Goal: Task Accomplishment & Management: Complete application form

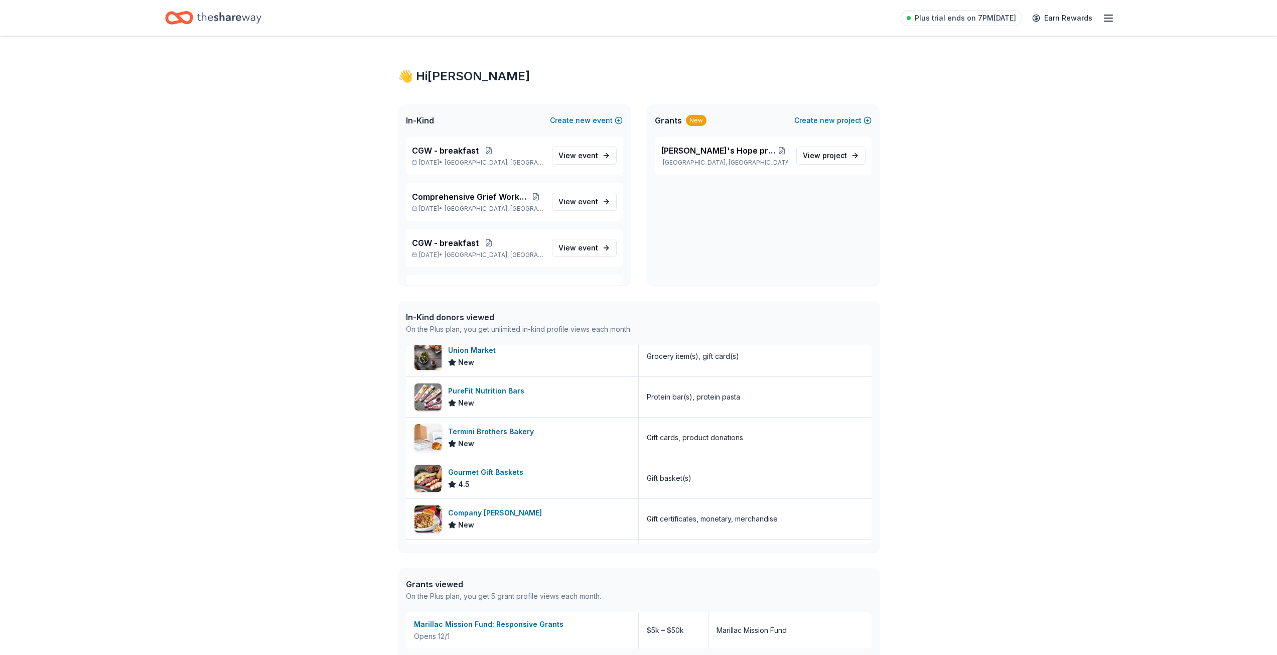
click at [244, 15] on icon "Home" at bounding box center [229, 18] width 64 height 21
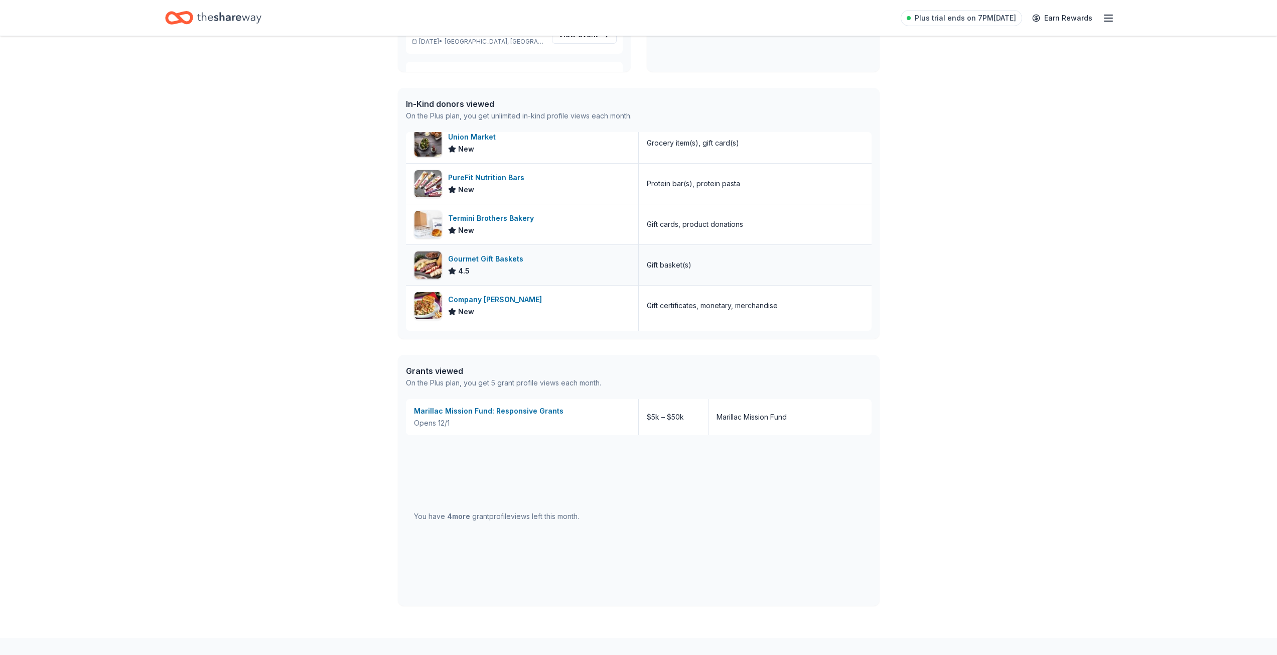
scroll to position [268, 0]
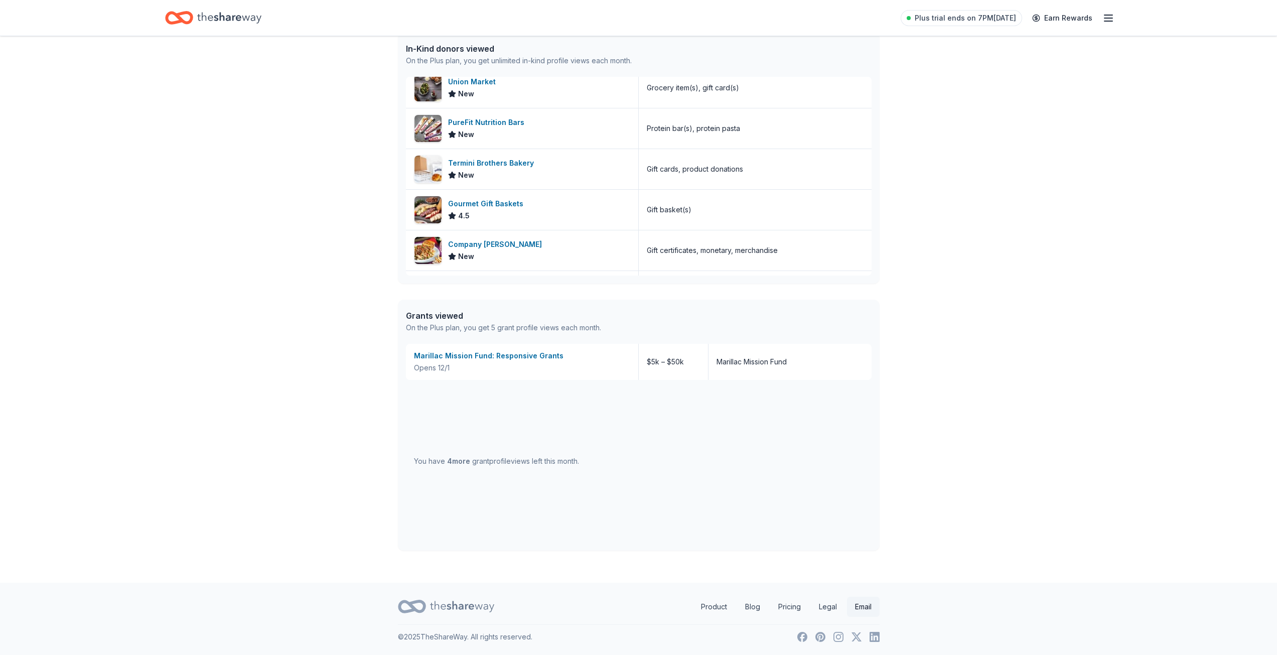
click at [859, 607] on link "Email" at bounding box center [863, 607] width 33 height 20
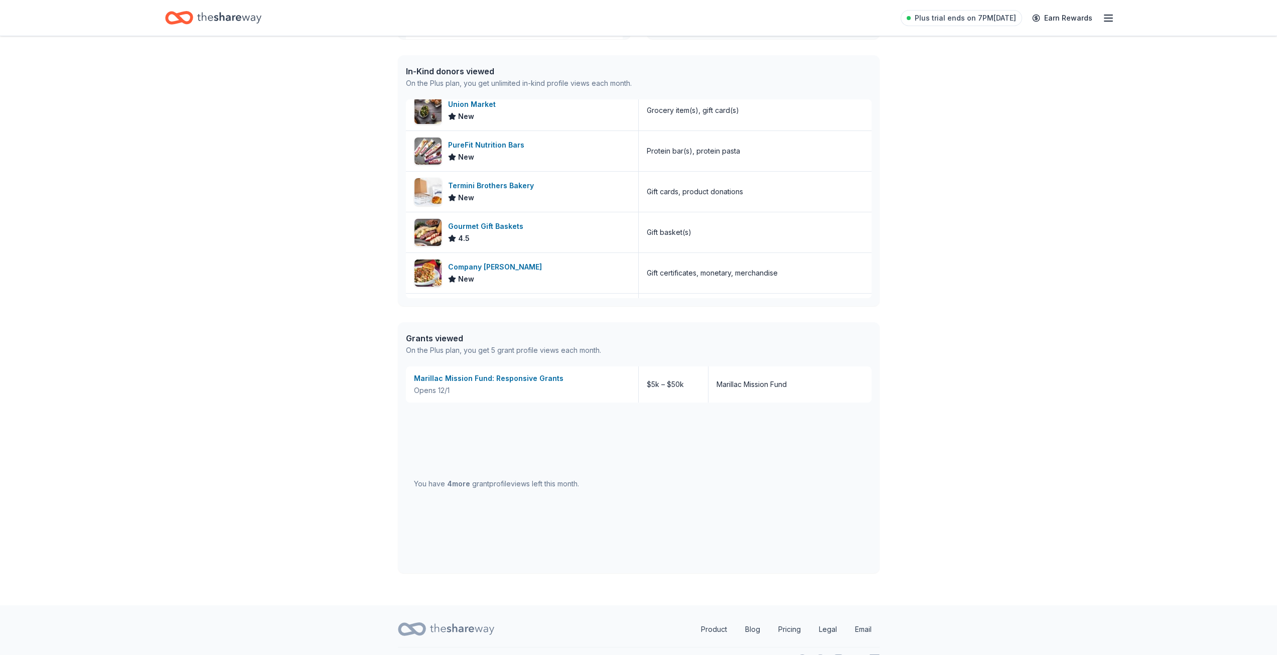
scroll to position [0, 0]
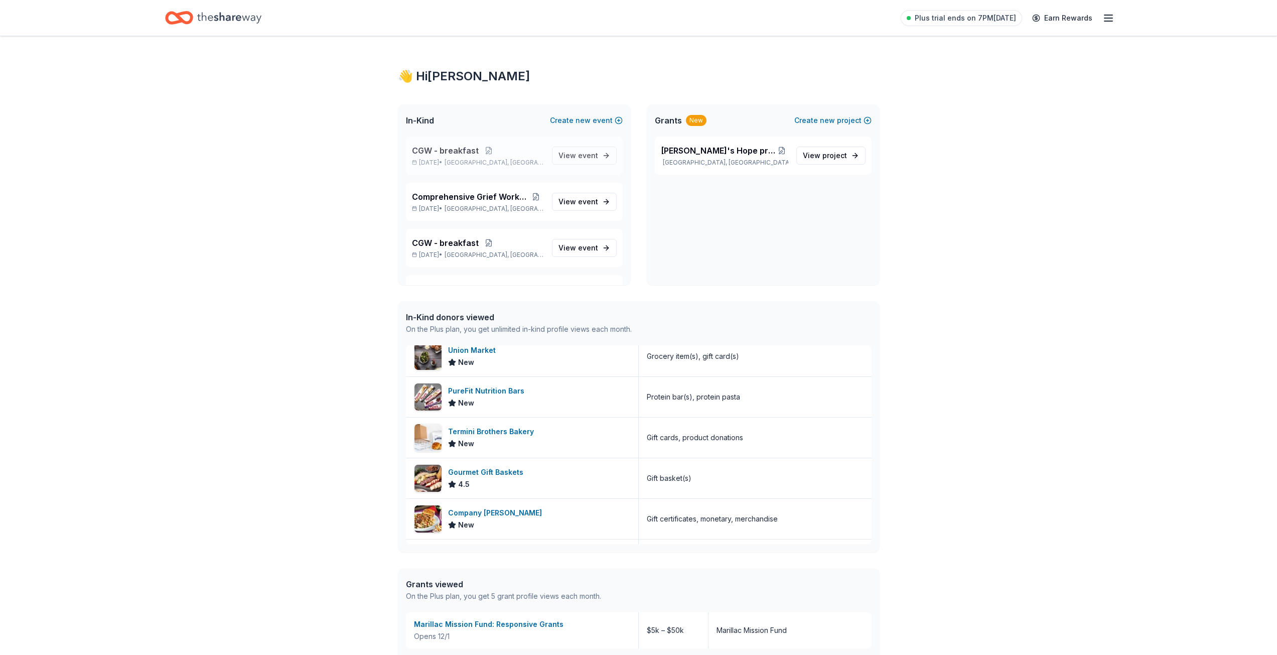
click at [454, 158] on div "CGW - breakfast Aug 26, 2025 • Kirkwood, MO" at bounding box center [478, 156] width 132 height 22
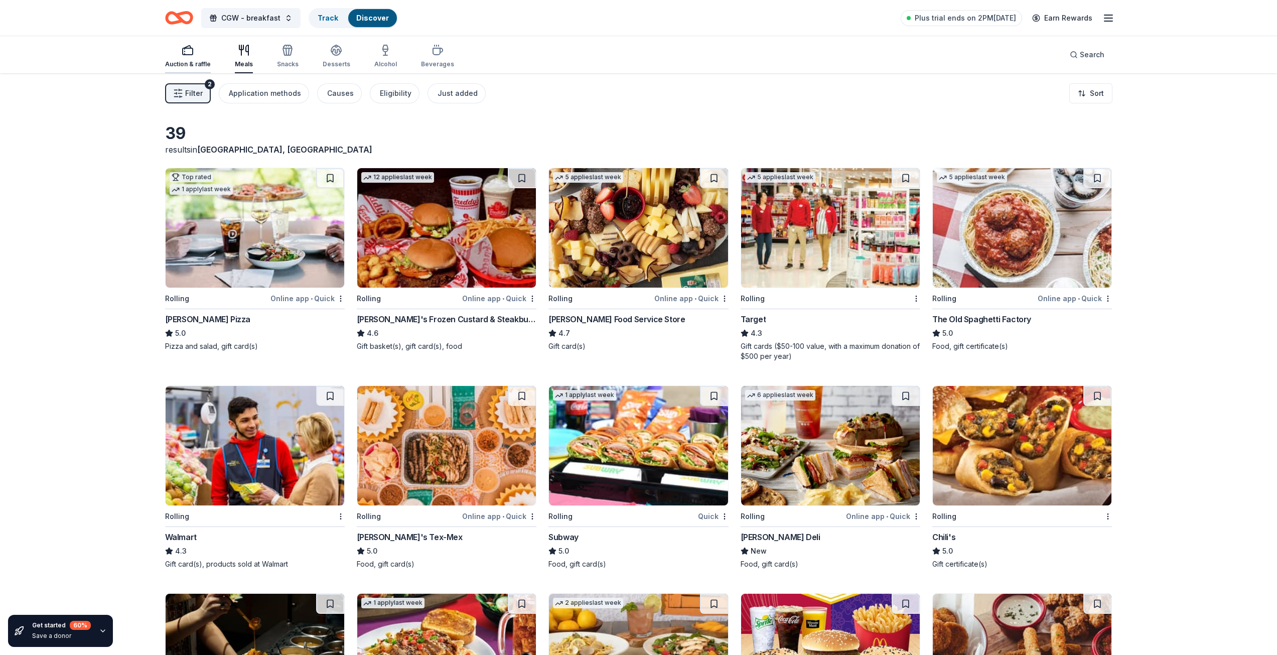
click at [191, 55] on rect "button" at bounding box center [188, 51] width 10 height 7
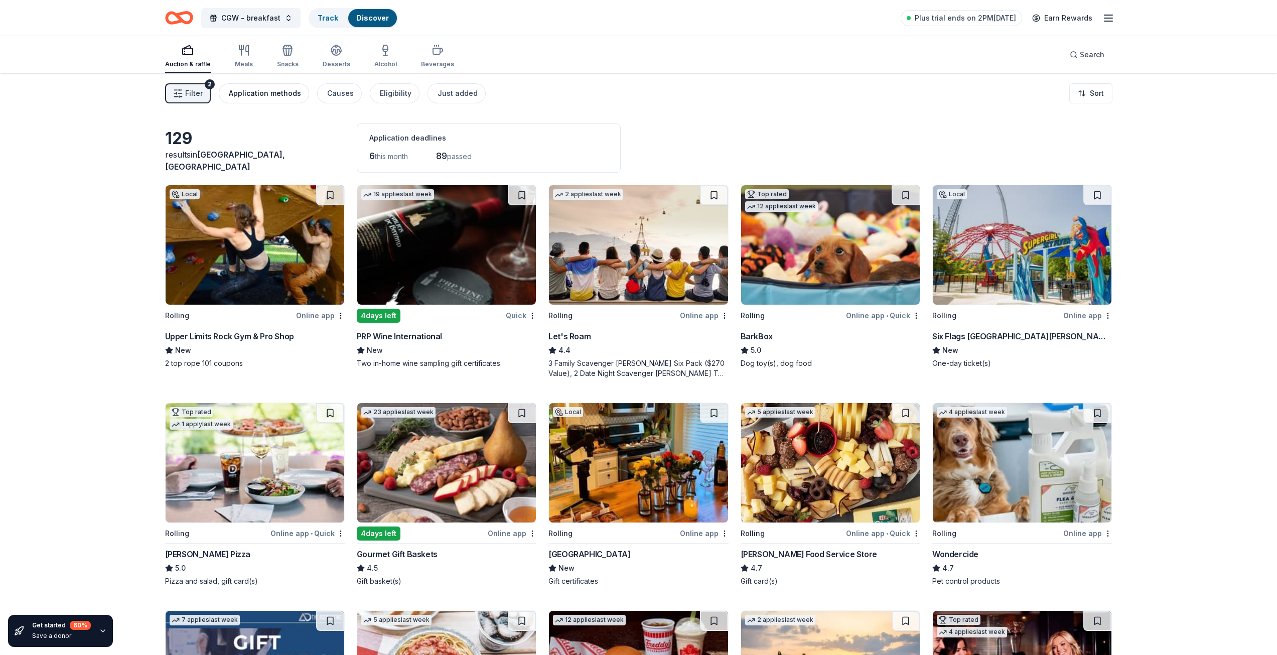
click at [262, 95] on div "Application methods" at bounding box center [265, 93] width 72 height 12
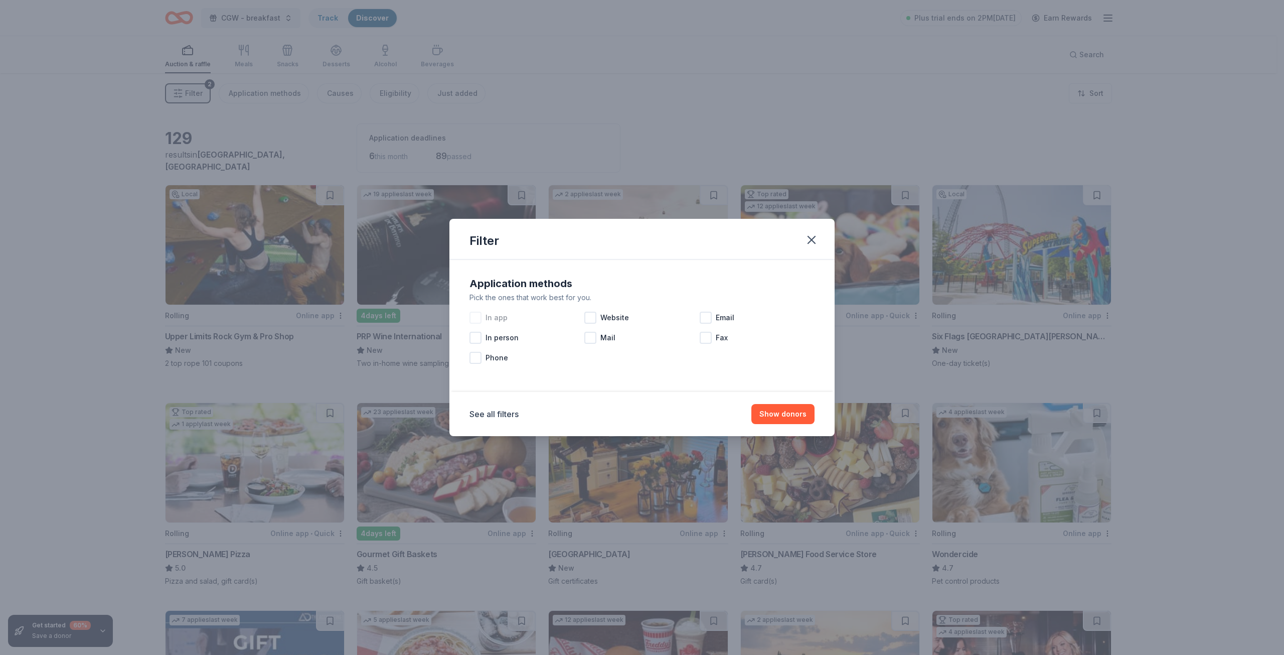
click at [476, 315] on div at bounding box center [476, 318] width 12 height 12
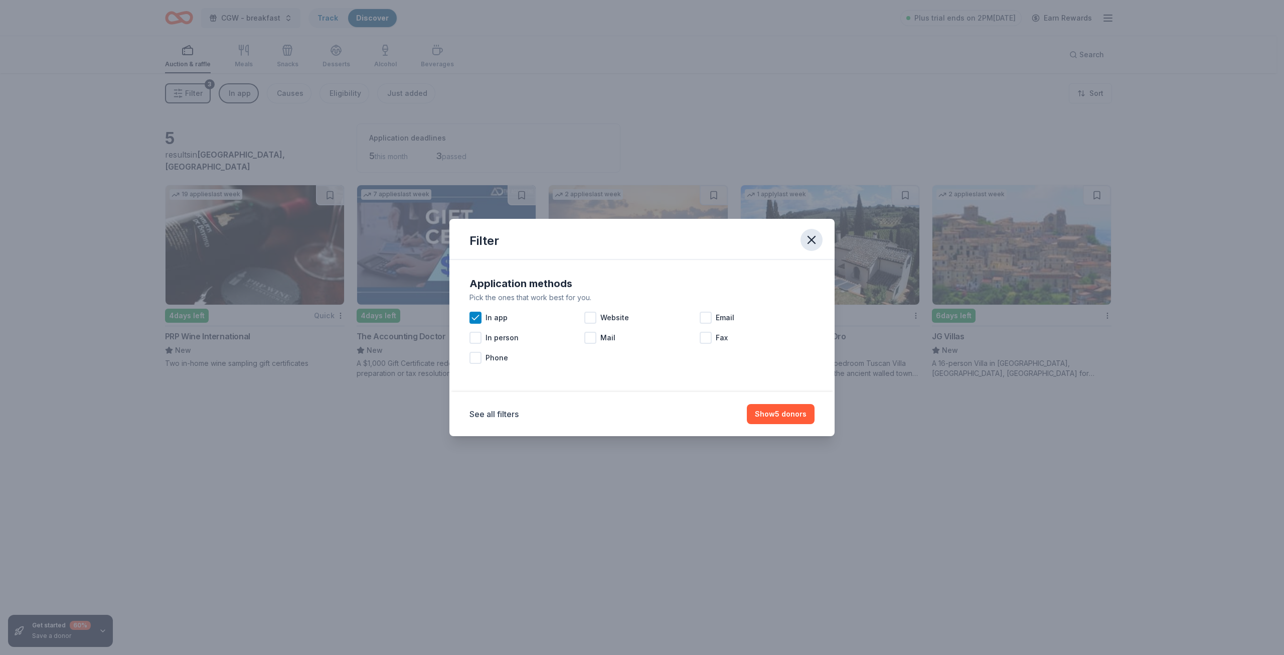
click at [817, 239] on icon "button" at bounding box center [812, 240] width 14 height 14
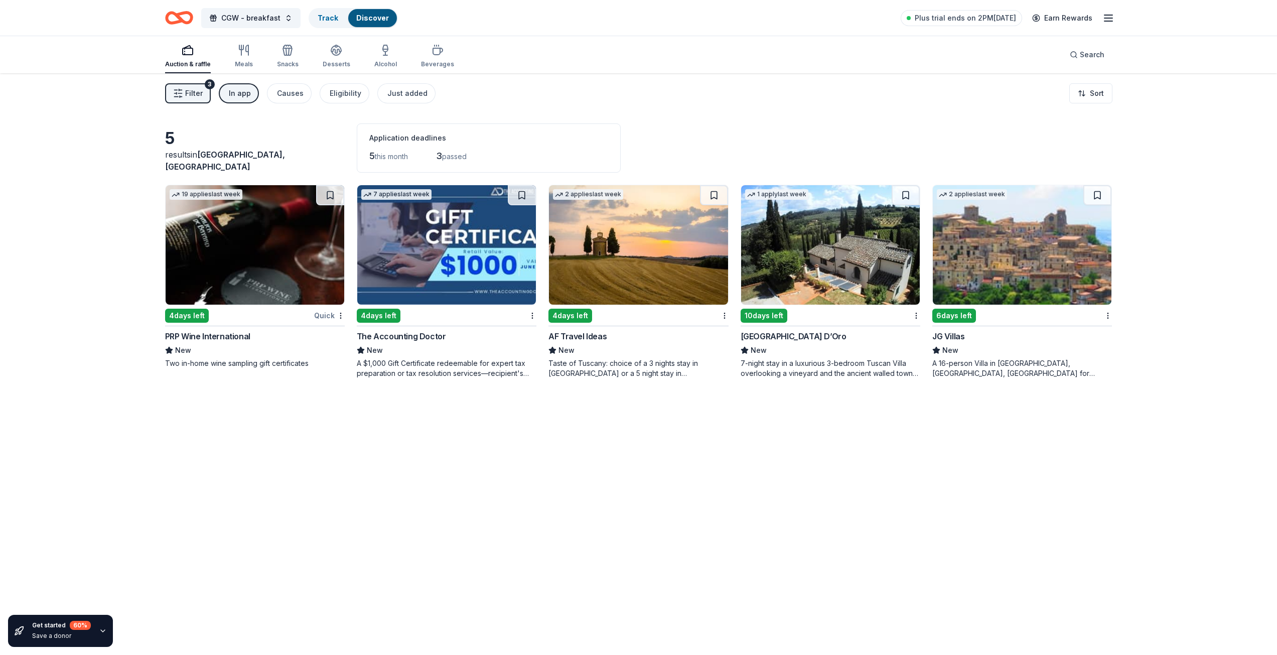
click at [997, 251] on img at bounding box center [1022, 244] width 179 height 119
click at [822, 253] on img at bounding box center [830, 244] width 179 height 119
click at [247, 89] on div "In app" at bounding box center [240, 93] width 22 height 12
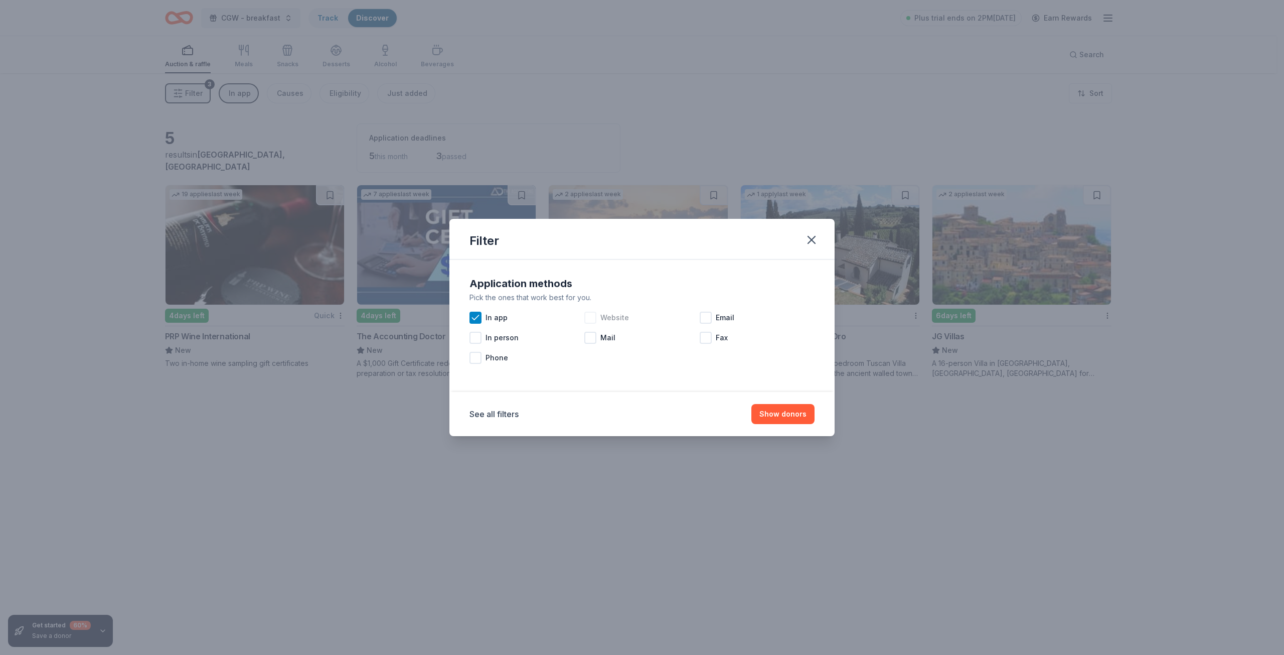
drag, startPoint x: 592, startPoint y: 315, endPoint x: 612, endPoint y: 321, distance: 21.3
click at [592, 316] on div at bounding box center [591, 318] width 12 height 12
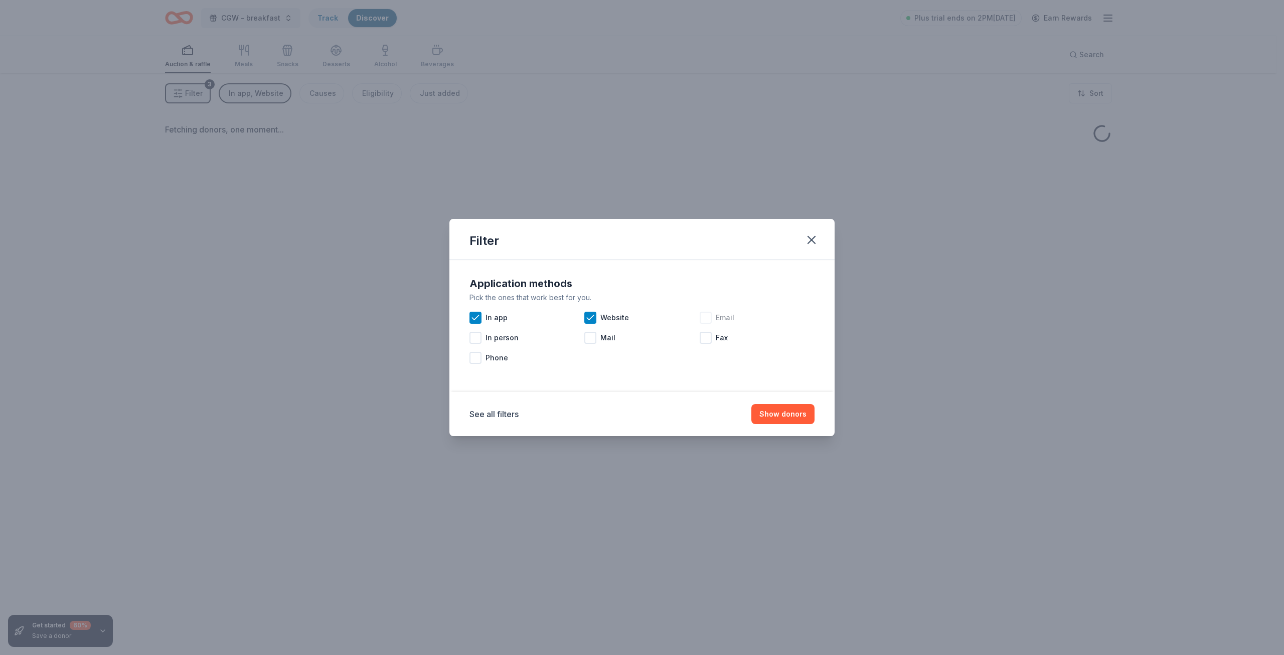
click at [707, 318] on div at bounding box center [706, 318] width 12 height 12
click at [785, 415] on button "Show donors" at bounding box center [783, 414] width 63 height 20
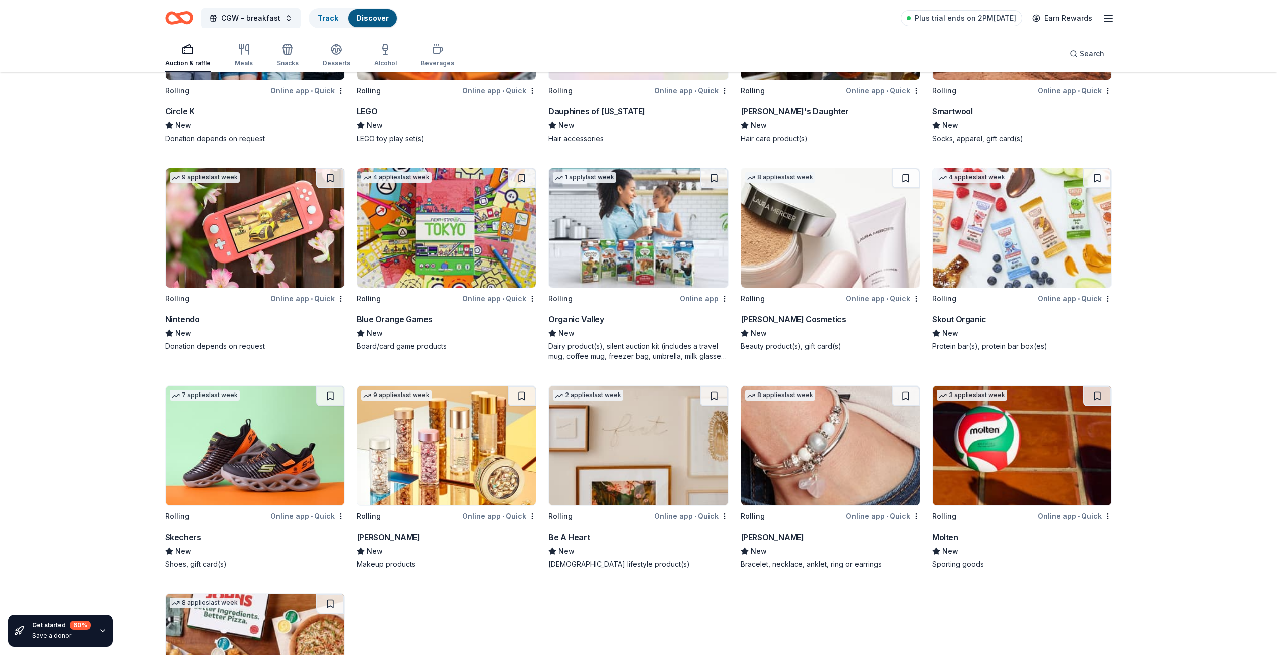
scroll to position [3848, 0]
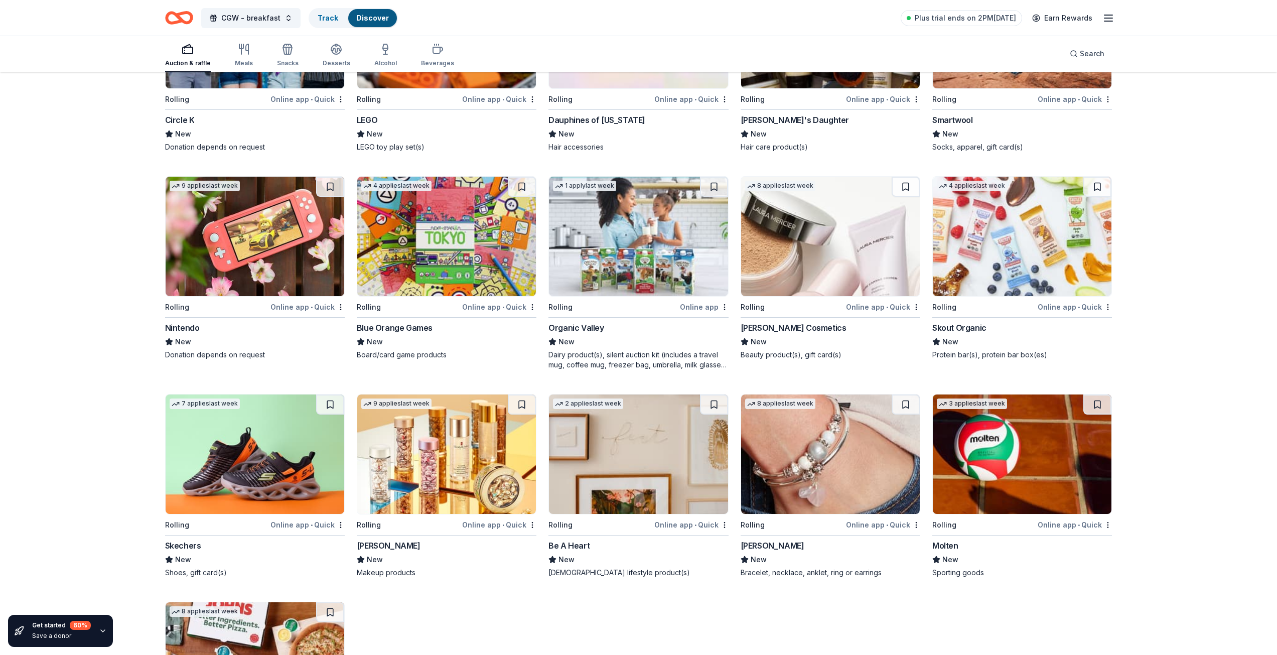
click at [823, 223] on img at bounding box center [830, 236] width 179 height 119
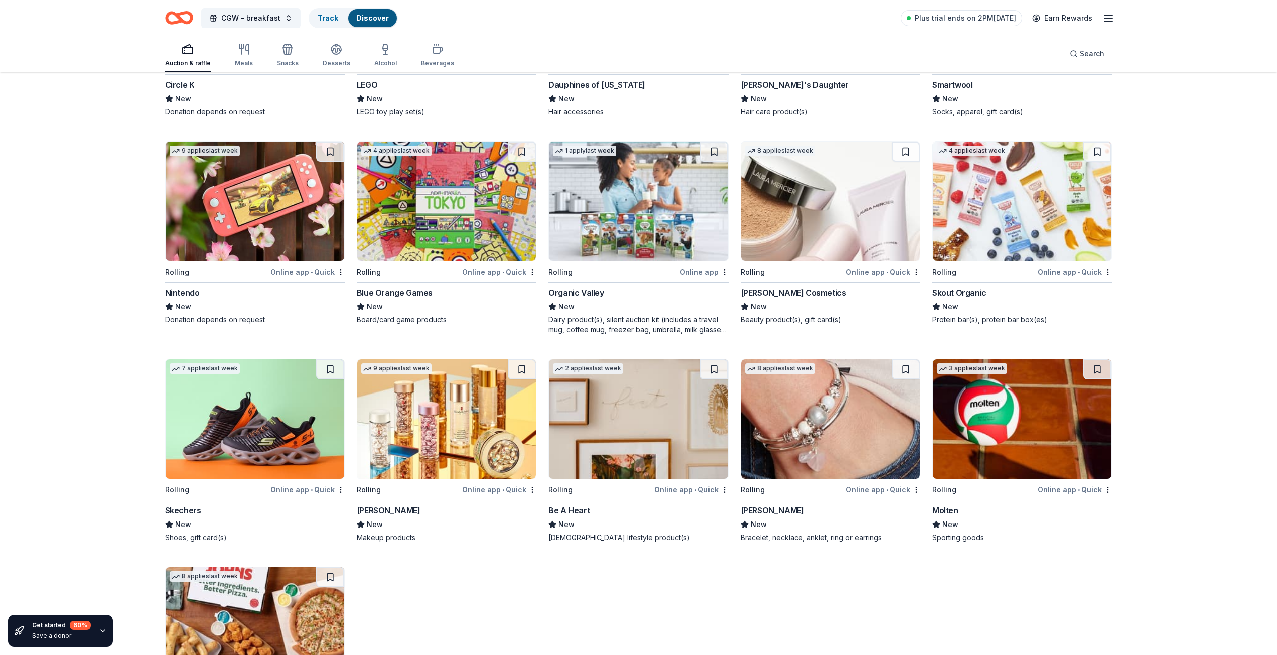
scroll to position [3948, 0]
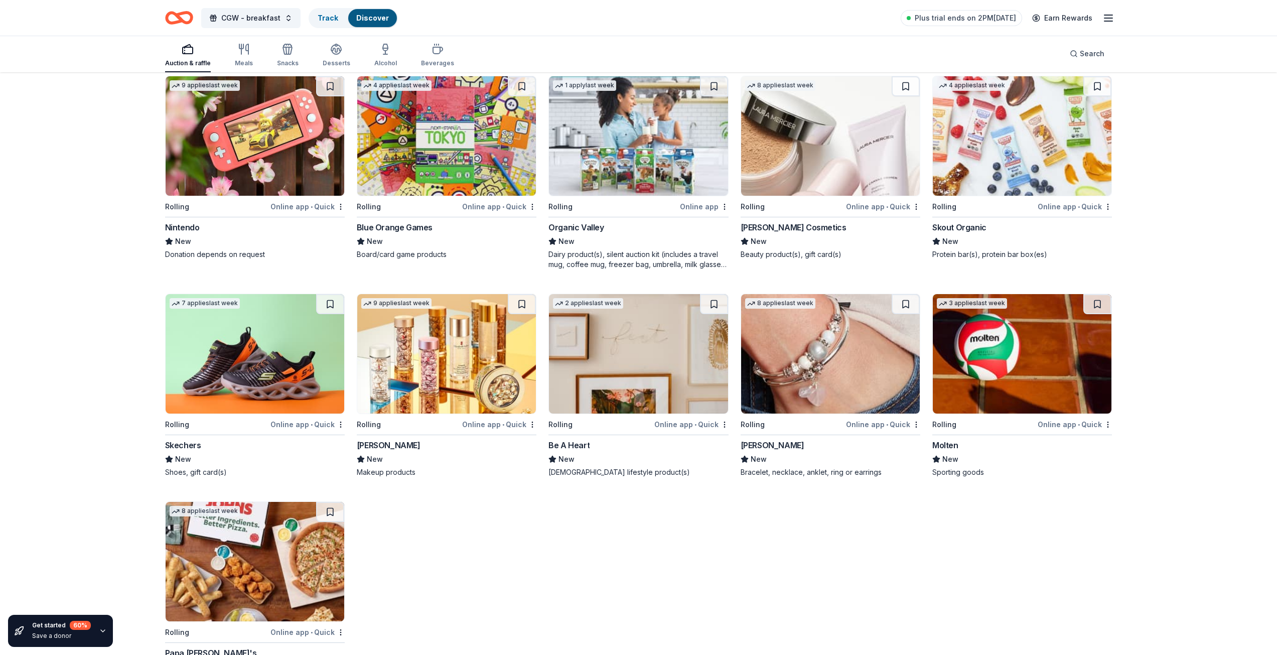
click at [607, 358] on img at bounding box center [638, 353] width 179 height 119
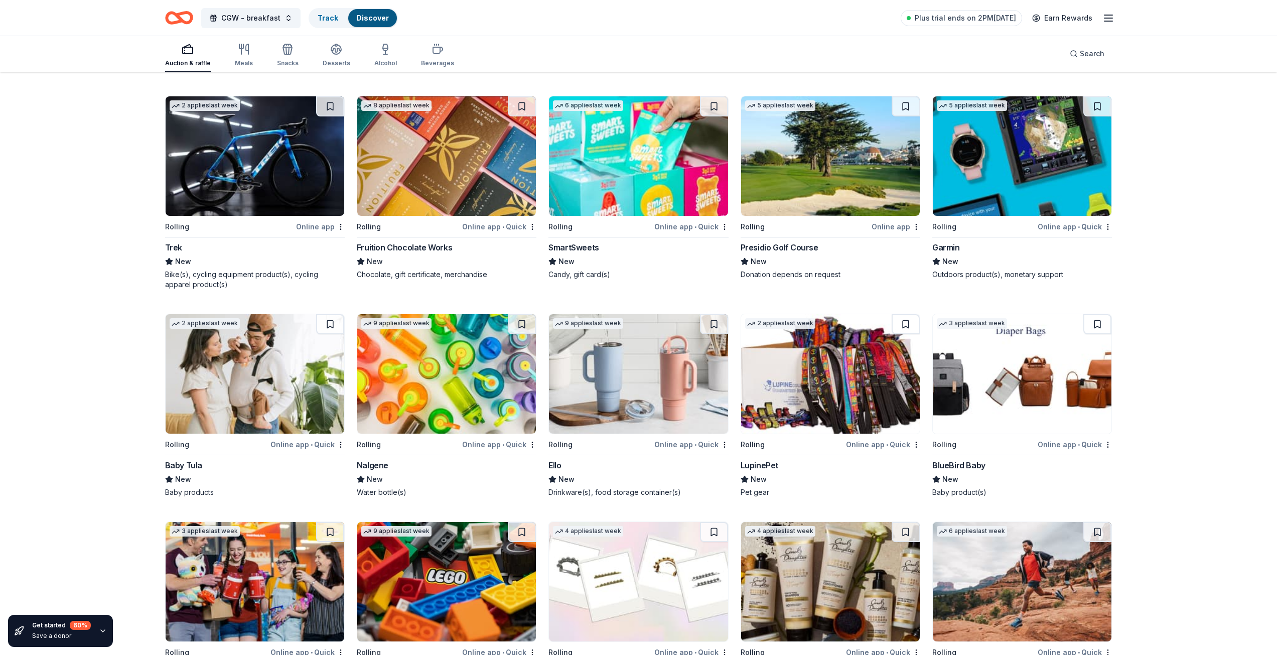
scroll to position [3246, 0]
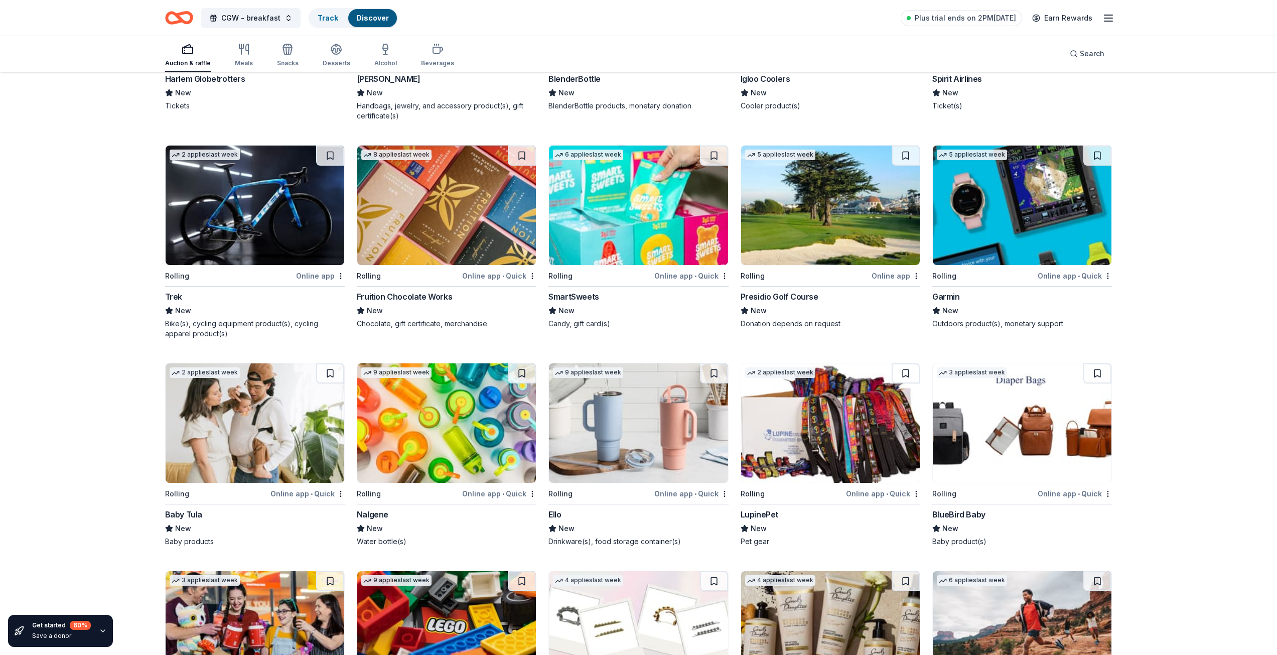
click at [816, 417] on img at bounding box center [830, 422] width 179 height 119
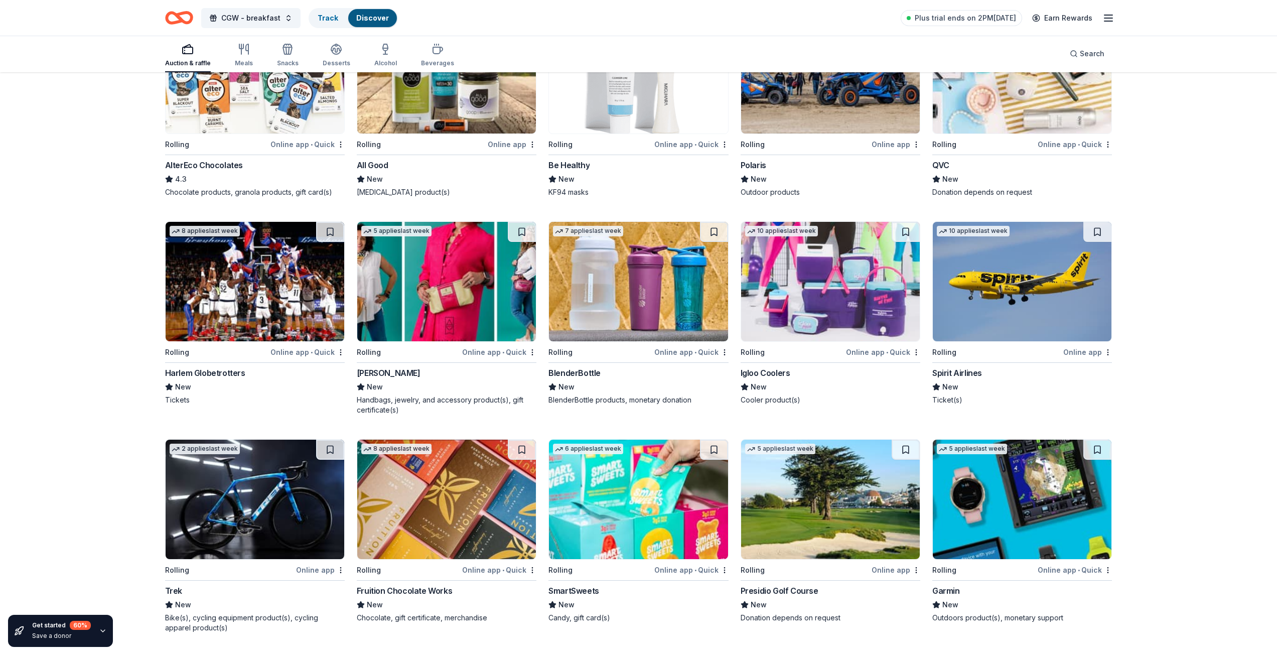
scroll to position [2945, 0]
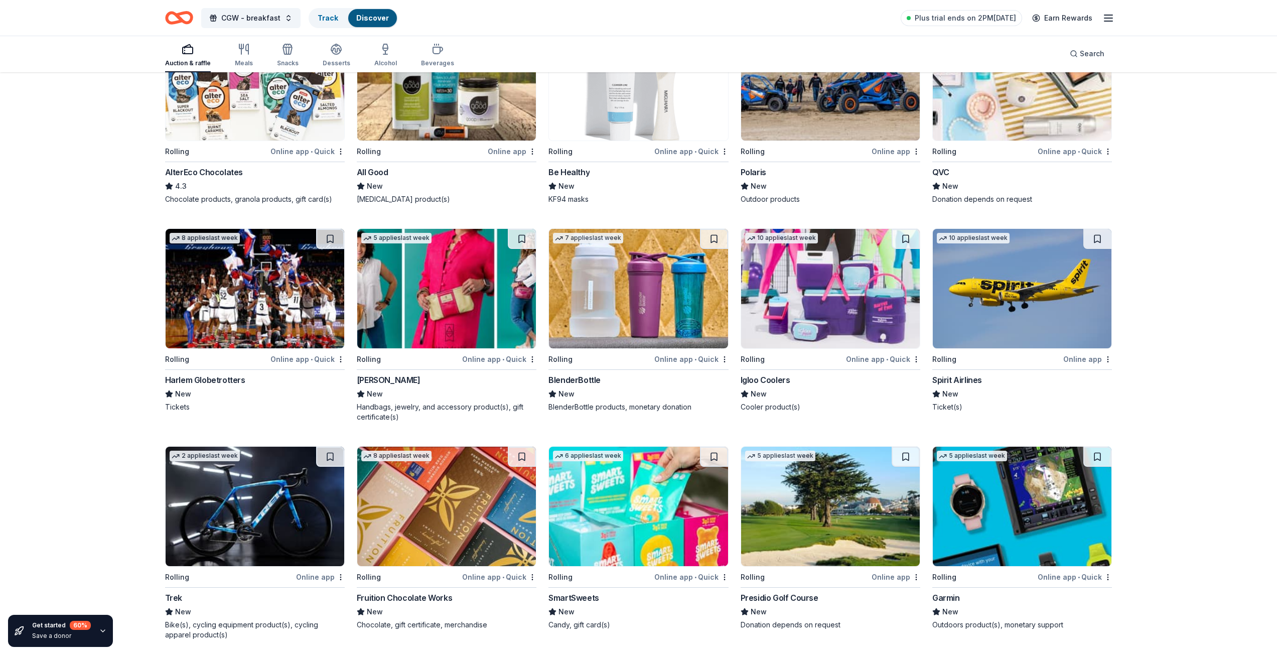
click at [995, 301] on img at bounding box center [1022, 288] width 179 height 119
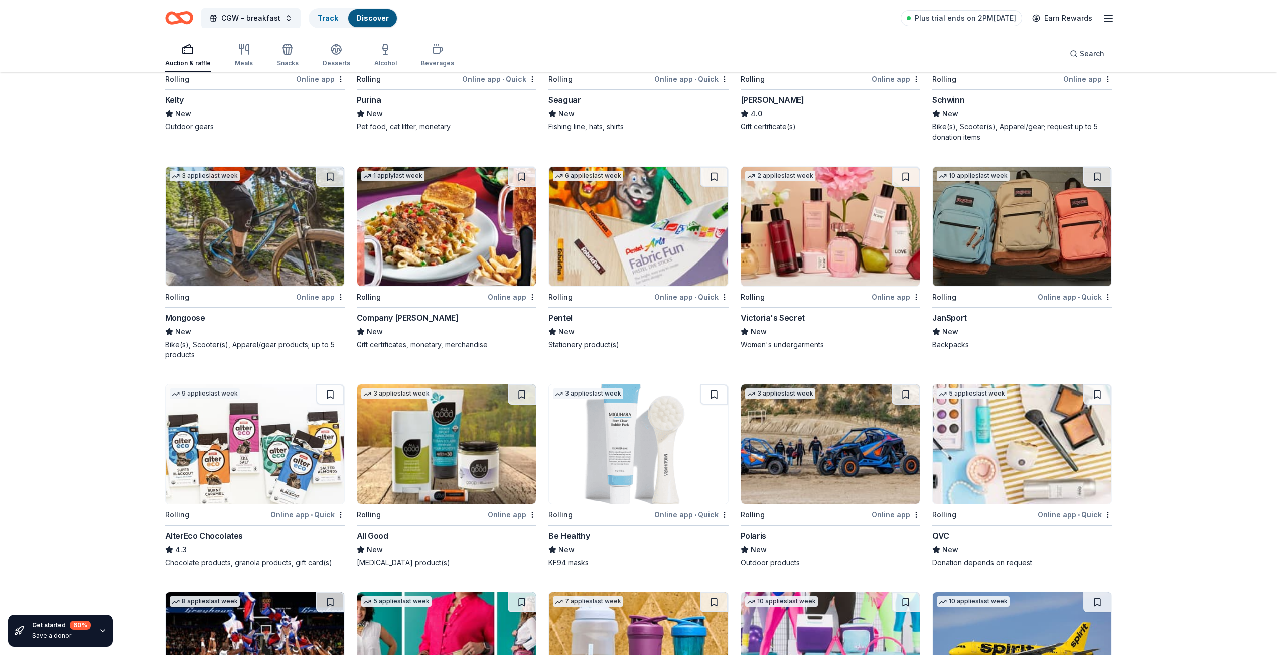
scroll to position [2543, 0]
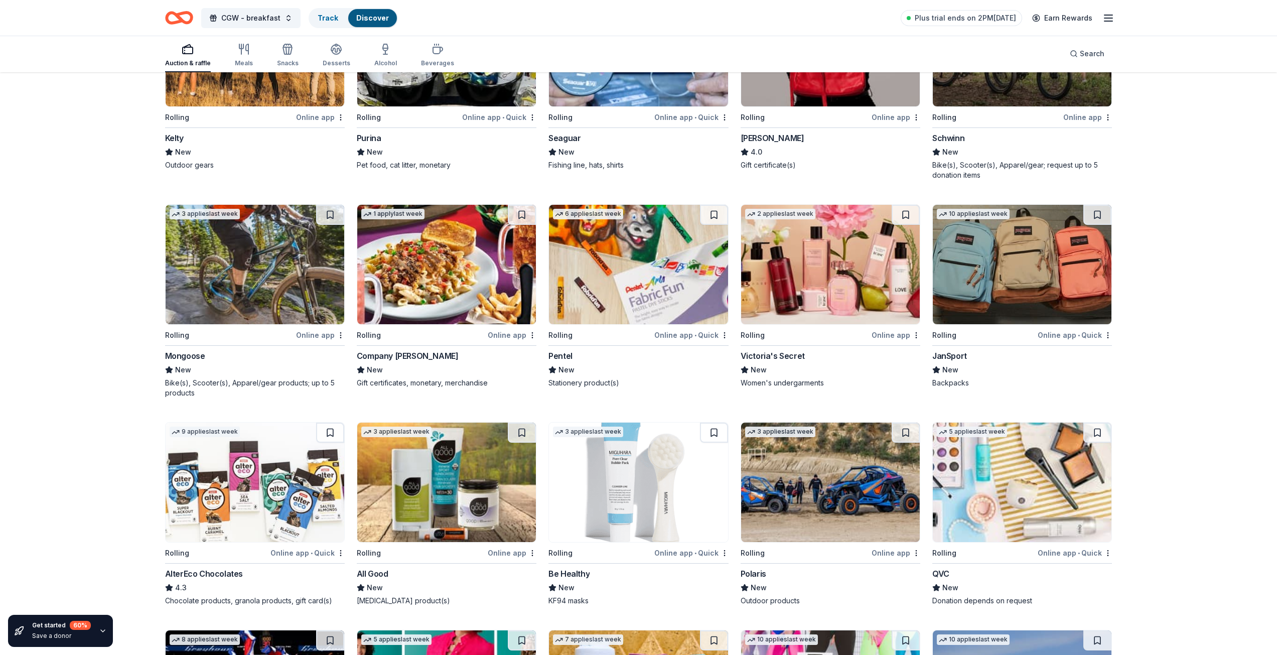
click at [207, 285] on img at bounding box center [255, 264] width 179 height 119
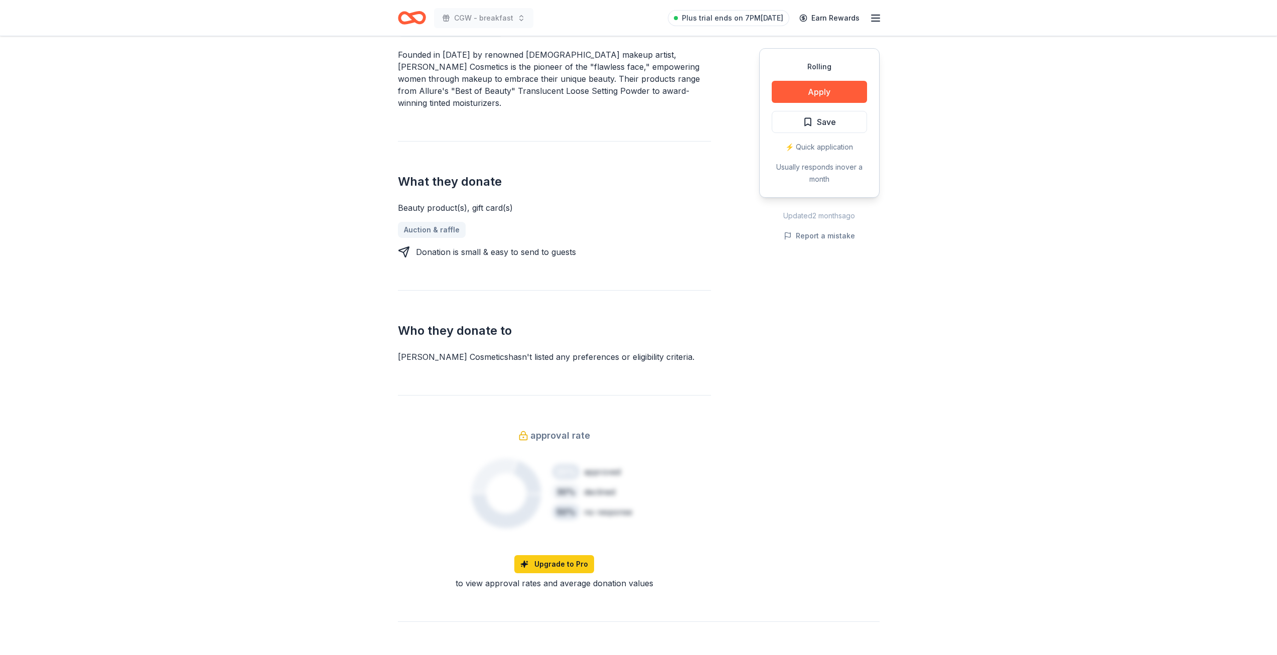
scroll to position [351, 0]
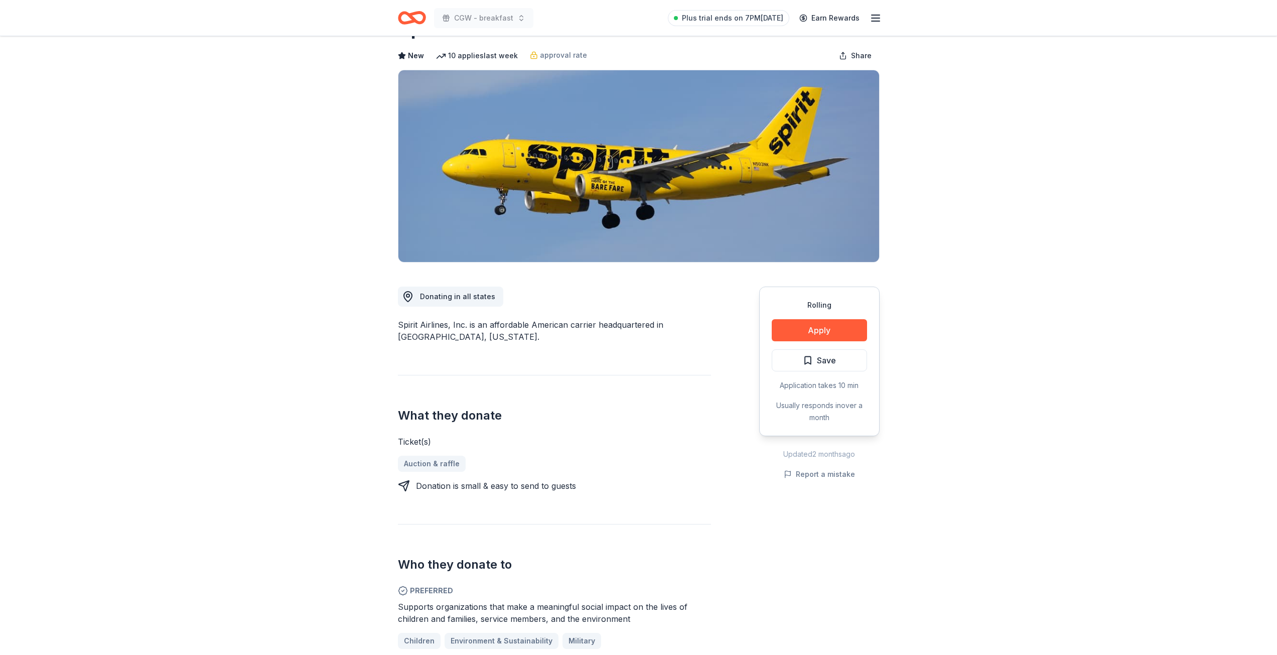
scroll to position [100, 0]
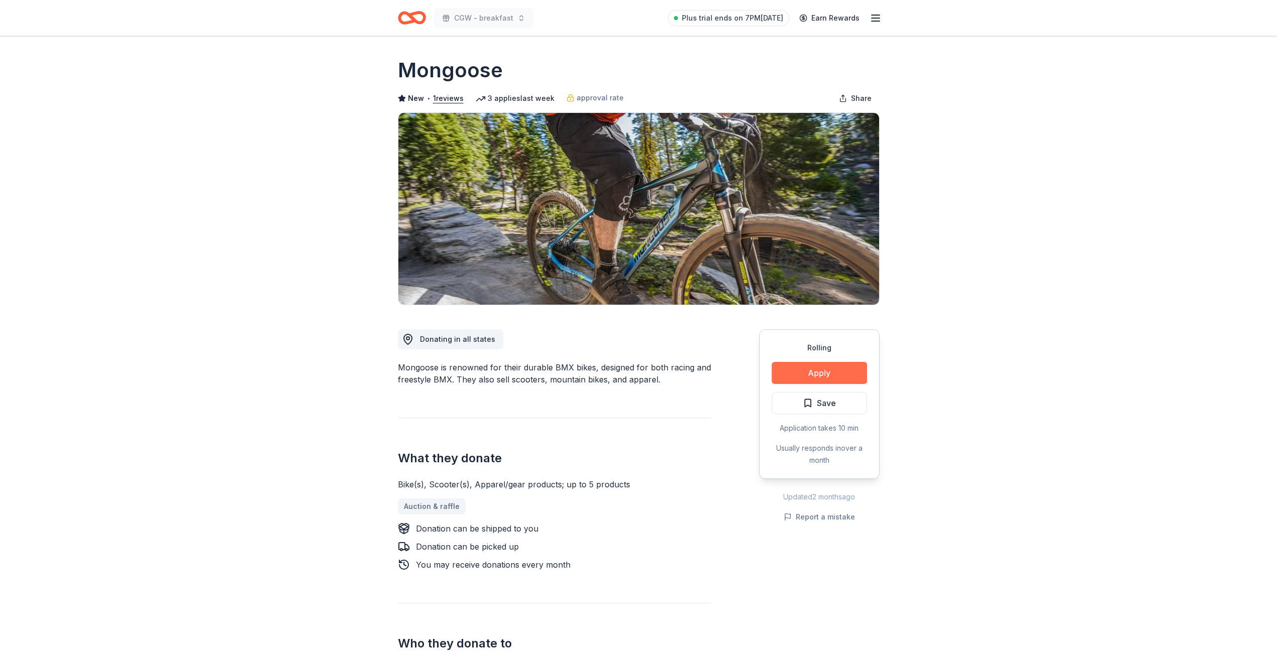
click at [813, 371] on button "Apply" at bounding box center [819, 373] width 95 height 22
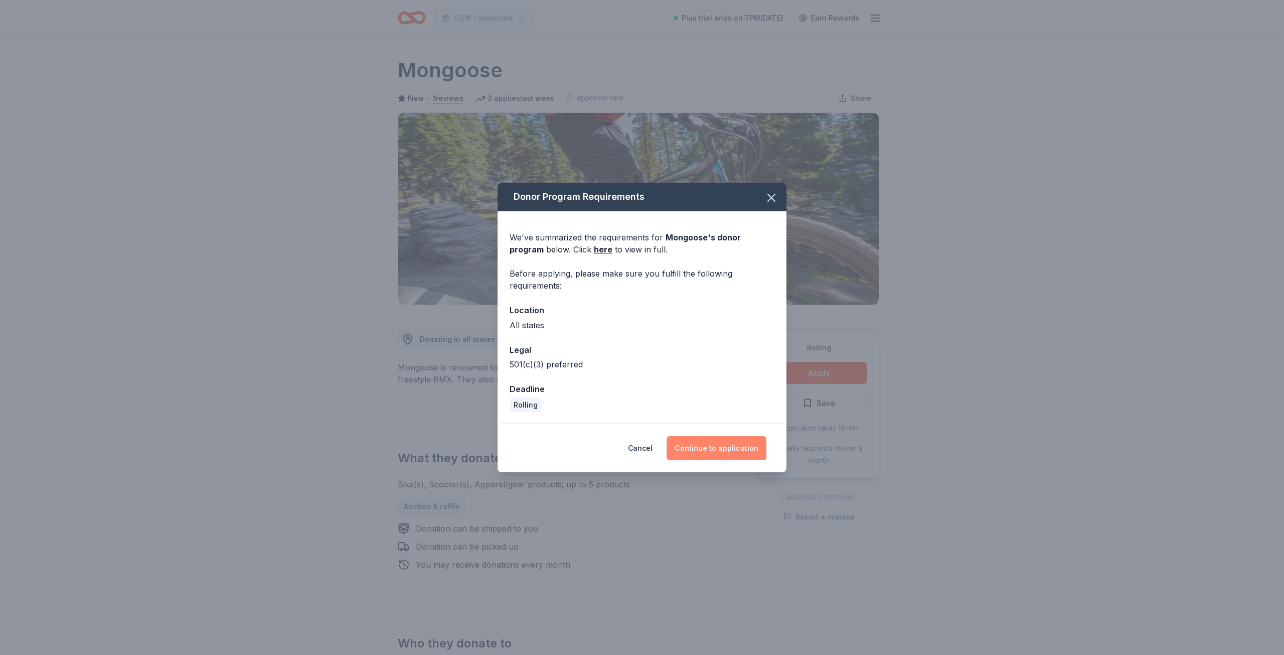
click at [722, 446] on button "Continue to application" at bounding box center [717, 448] width 100 height 24
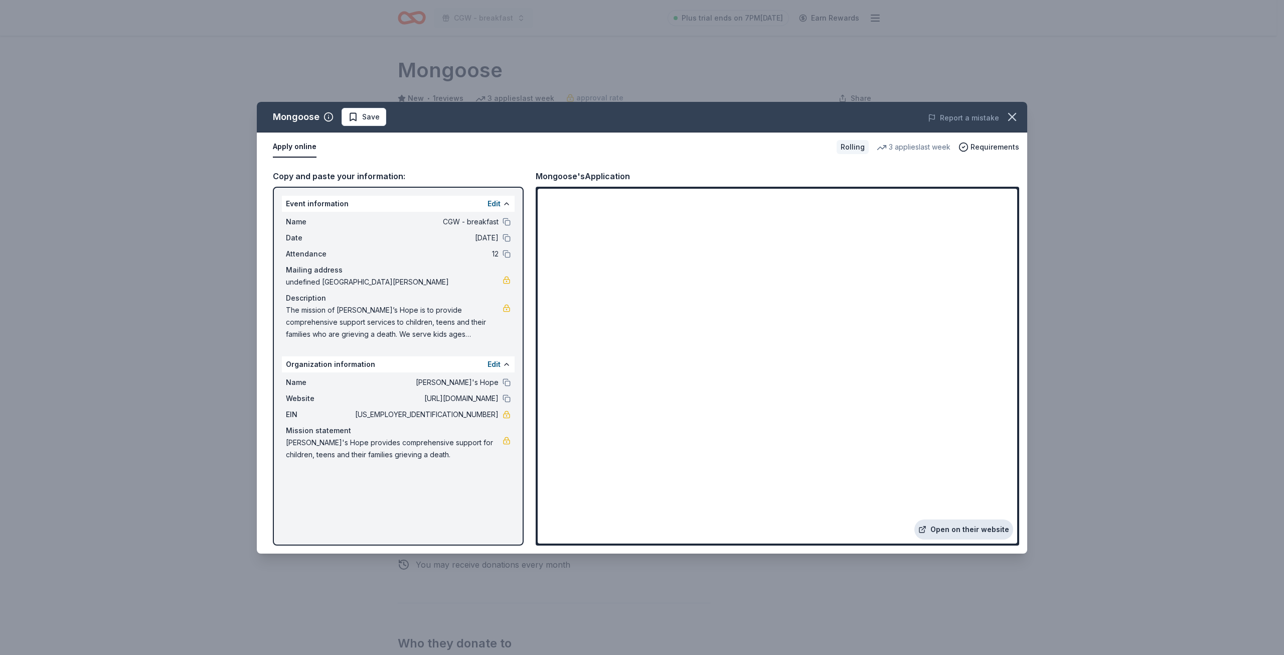
click at [949, 529] on link "Open on their website" at bounding box center [964, 529] width 99 height 20
